Goal: Obtain resource: Obtain resource

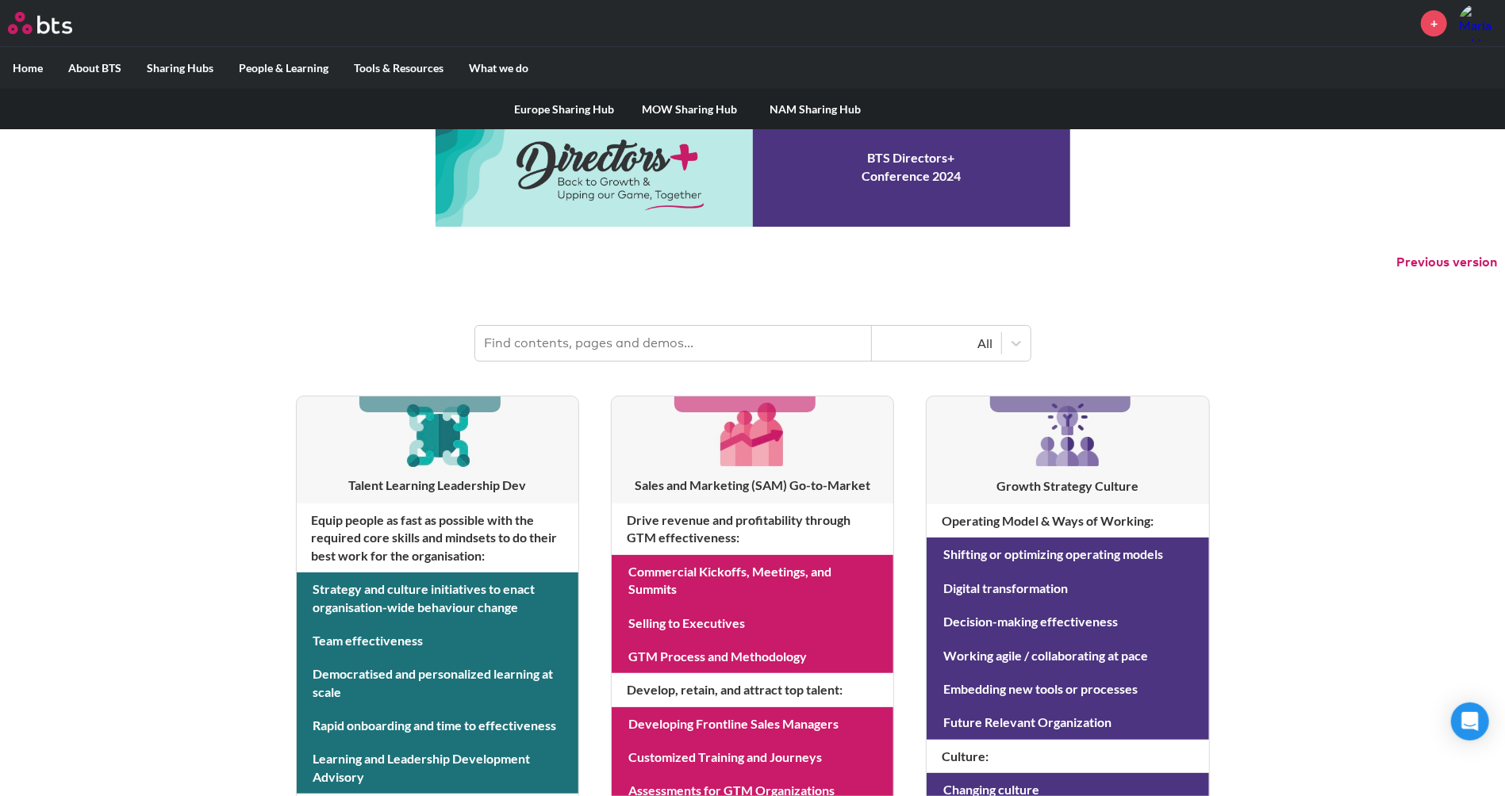
click at [182, 67] on label "Sharing Hubs" at bounding box center [180, 68] width 92 height 41
click at [0, 0] on input "Sharing Hubs" at bounding box center [0, 0] width 0 height 0
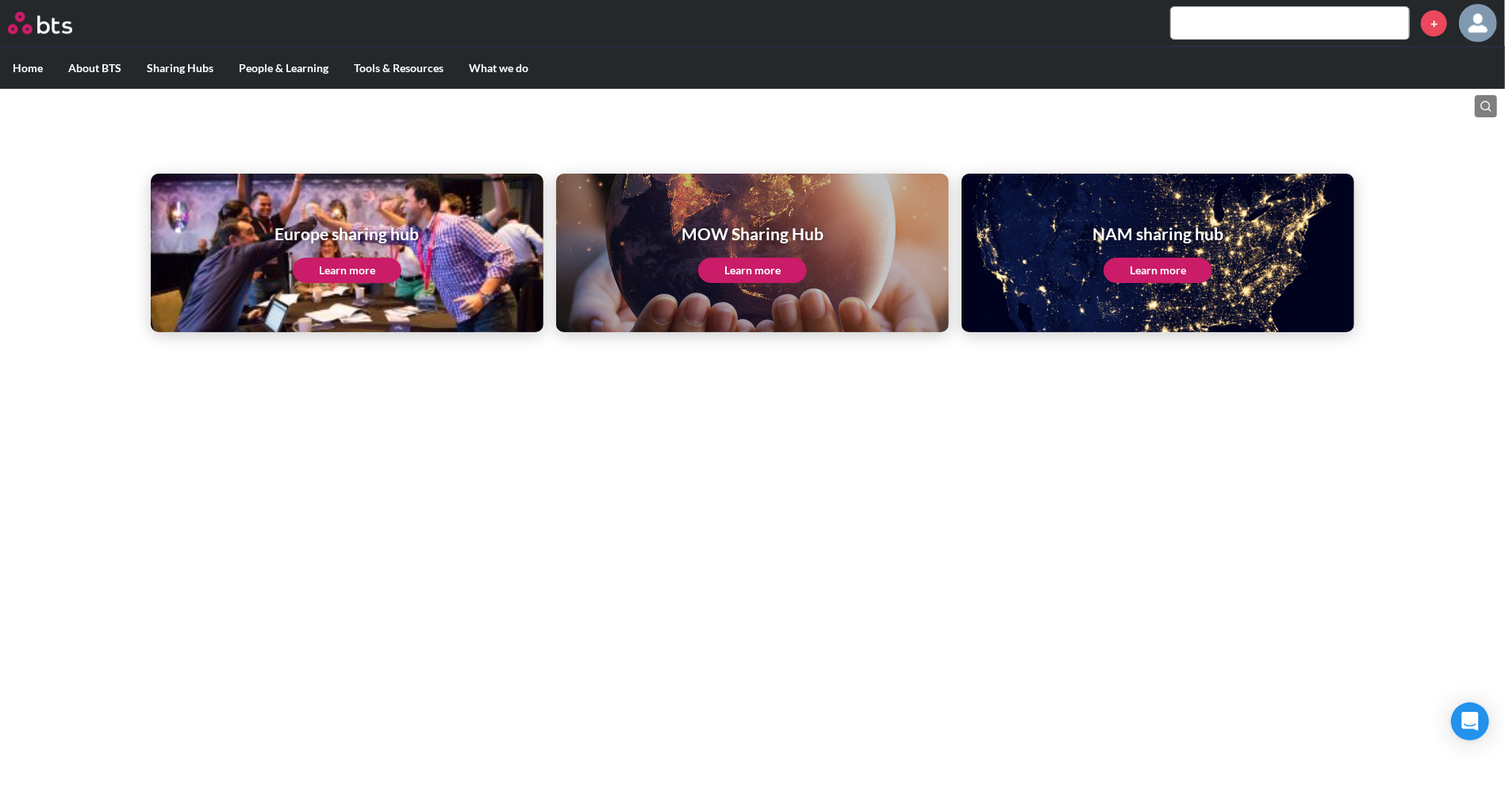
click at [753, 262] on link "Learn more" at bounding box center [752, 270] width 109 height 25
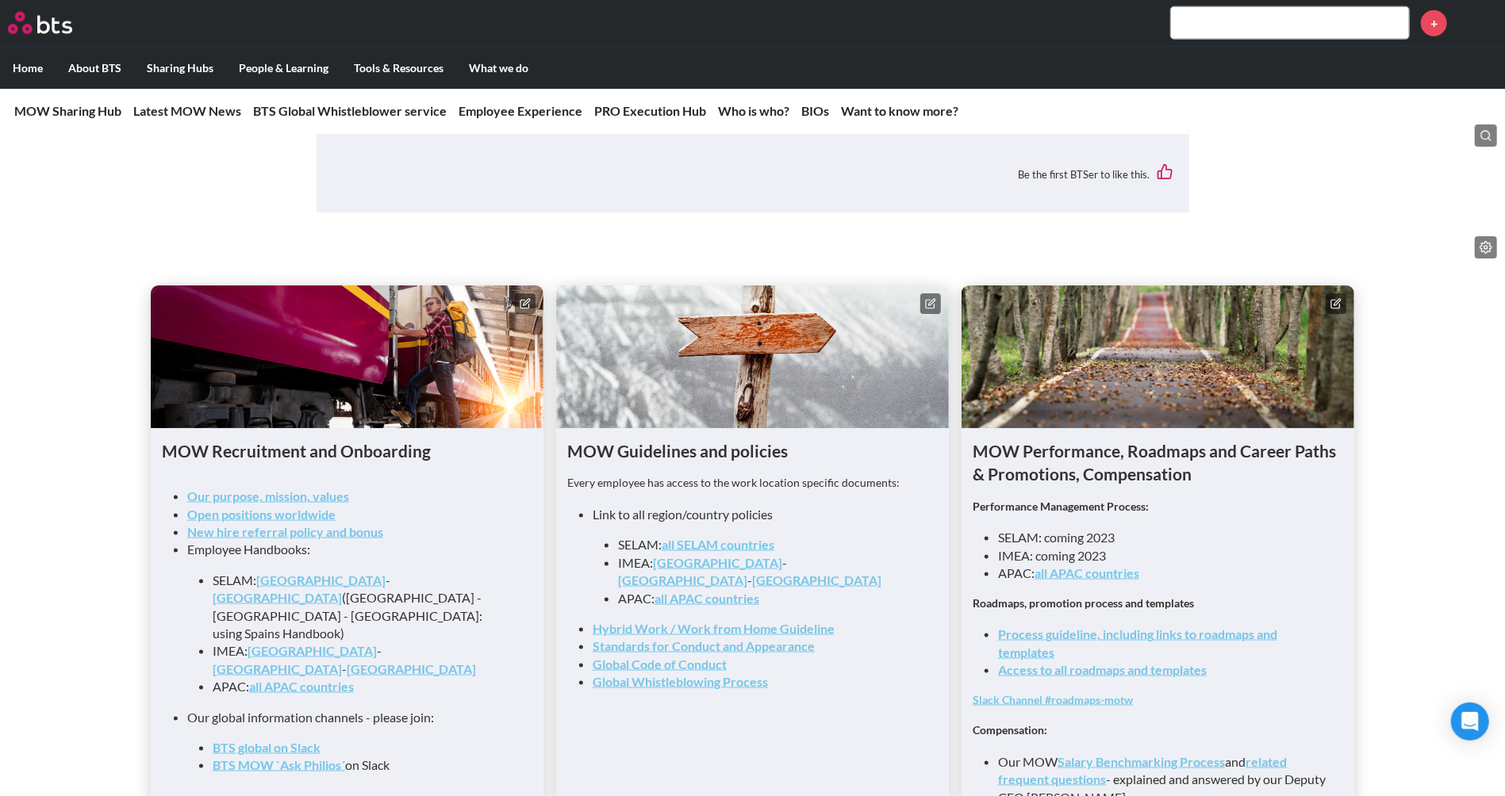
scroll to position [1406, 0]
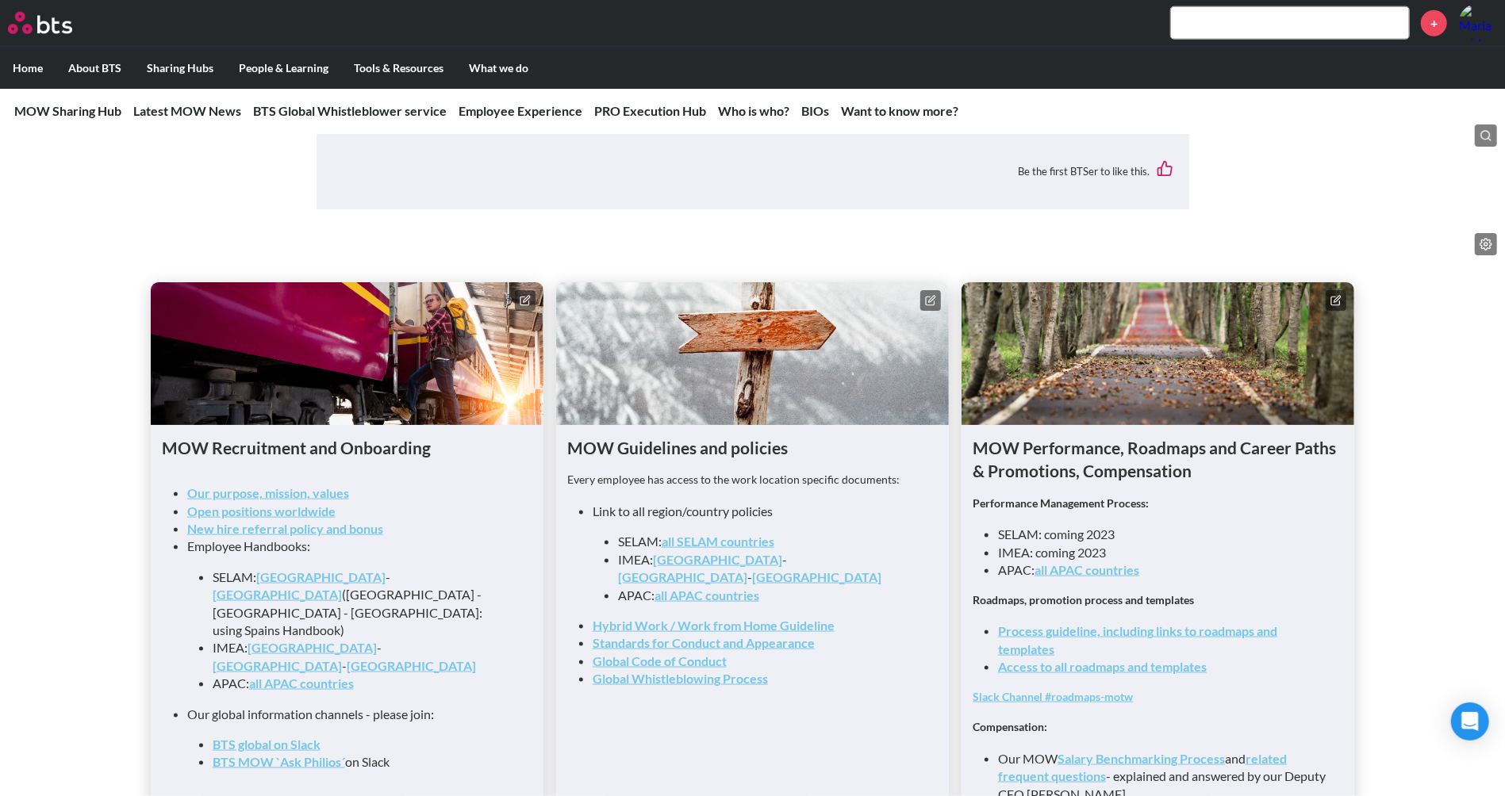
click at [1077, 659] on link "Access to all roadmaps and templates" at bounding box center [1102, 666] width 209 height 15
